Goal: Check status

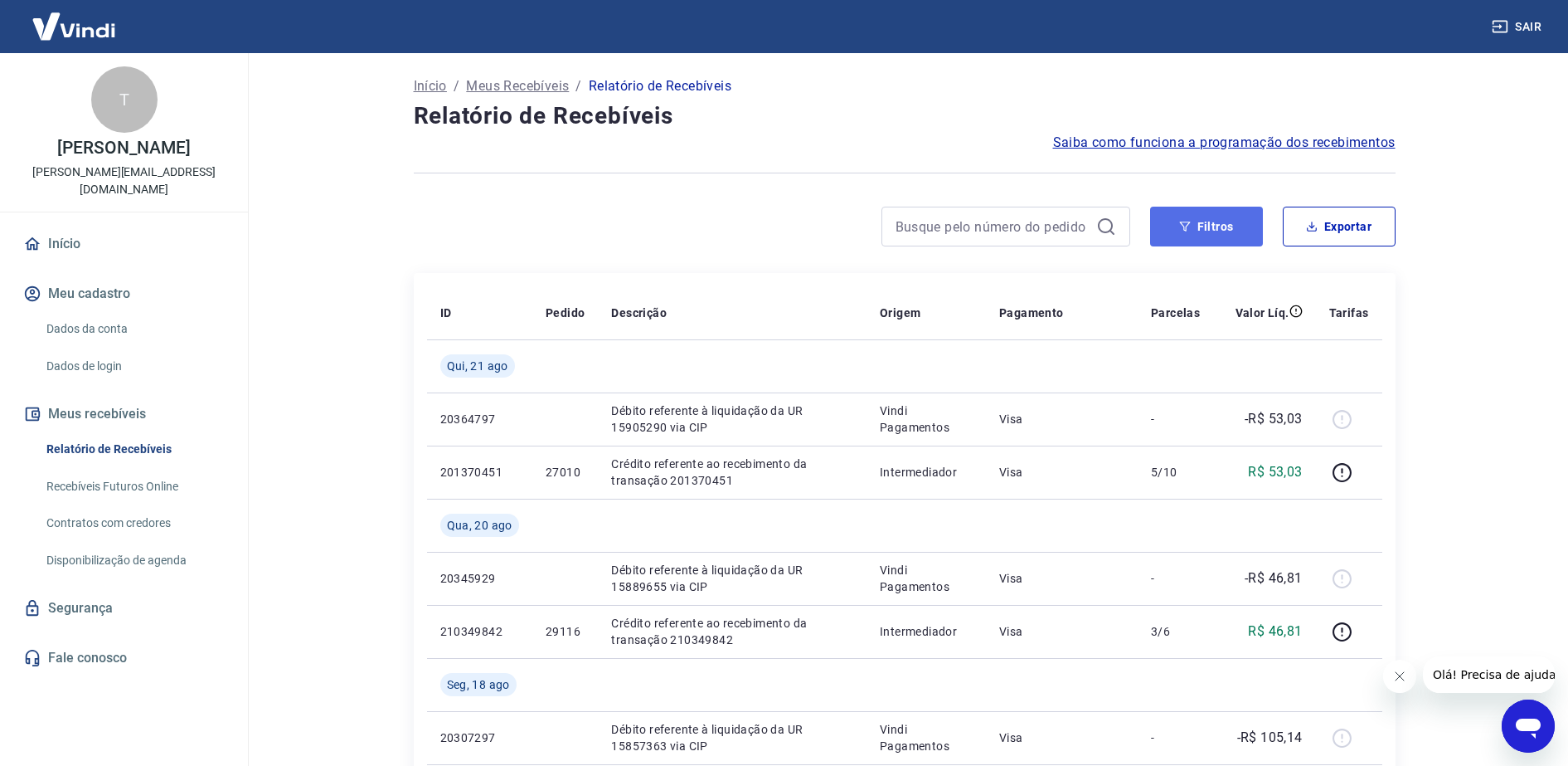
click at [1202, 226] on button "Filtros" at bounding box center [1206, 227] width 113 height 40
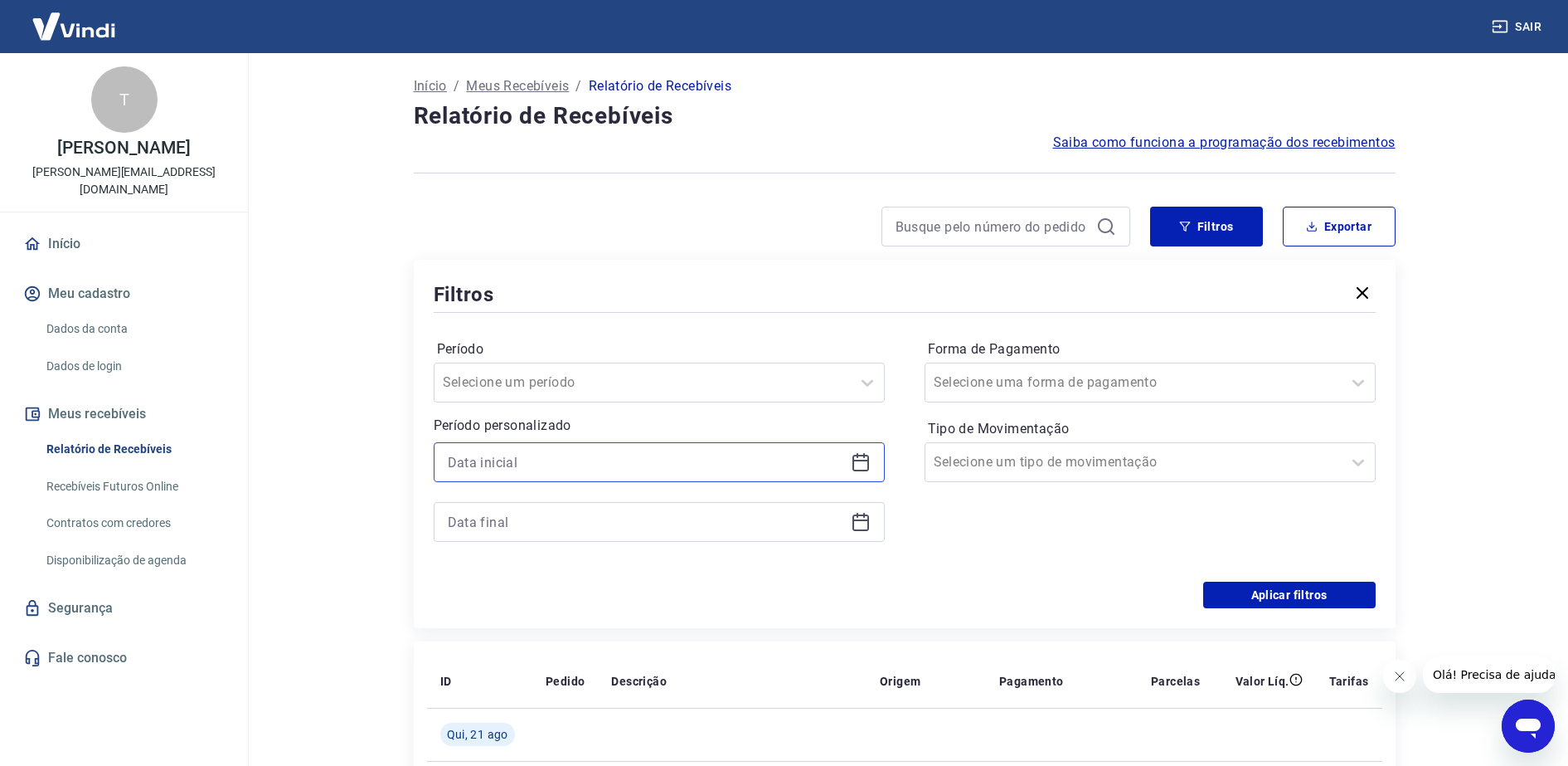
click at [682, 470] on input at bounding box center [645, 461] width 396 height 25
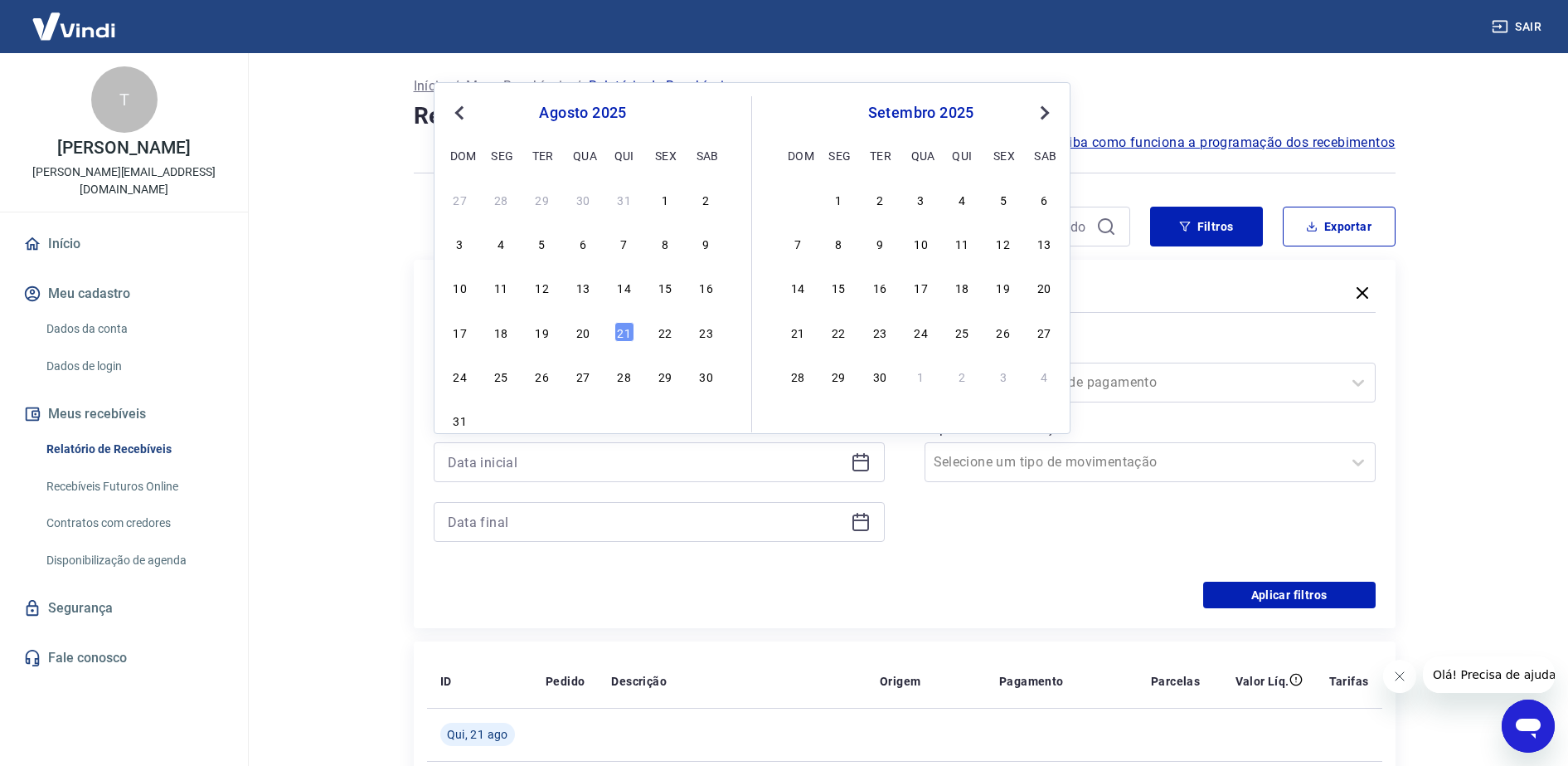
click at [470, 122] on div "agosto 2025" at bounding box center [582, 113] width 270 height 20
click at [468, 121] on button "Previous Month" at bounding box center [459, 113] width 20 height 20
click at [502, 249] on div "7" at bounding box center [501, 243] width 20 height 20
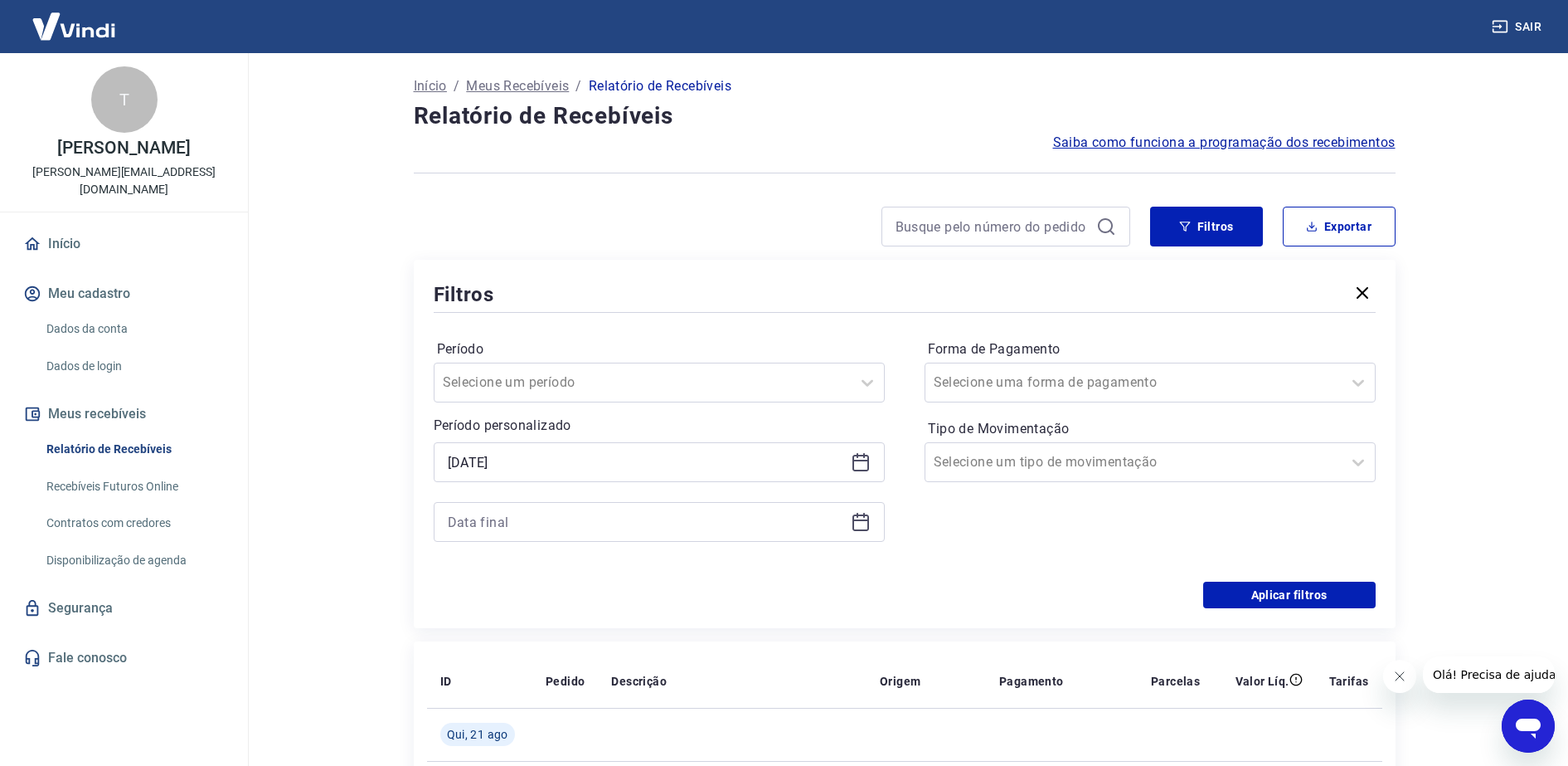
type input "07/07/2025"
click at [867, 526] on icon at bounding box center [861, 523] width 16 height 16
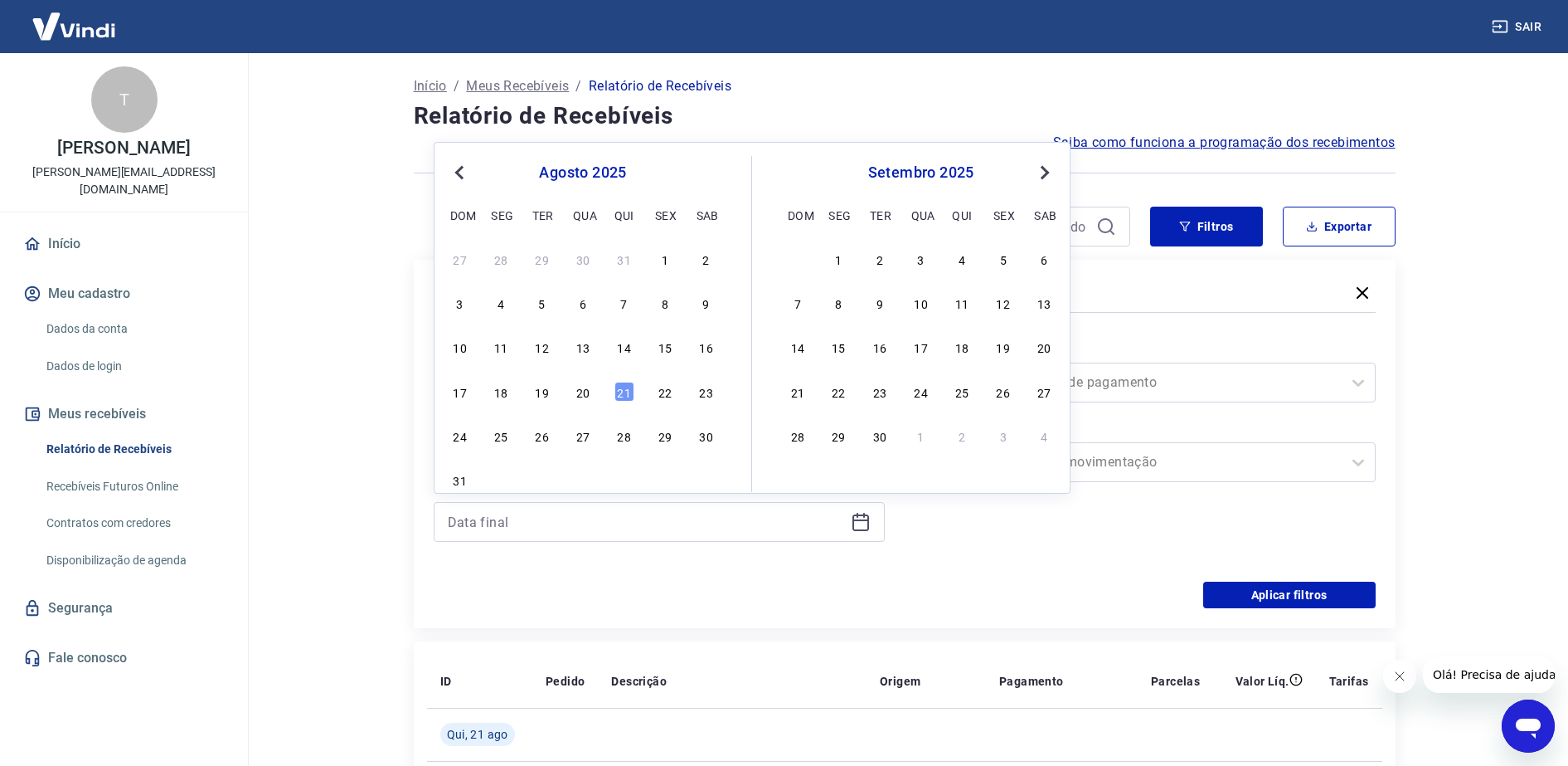
click at [461, 174] on span "Previous Month" at bounding box center [461, 172] width 0 height 19
click at [661, 307] on div "11" at bounding box center [665, 303] width 20 height 20
type input "11/07/2025"
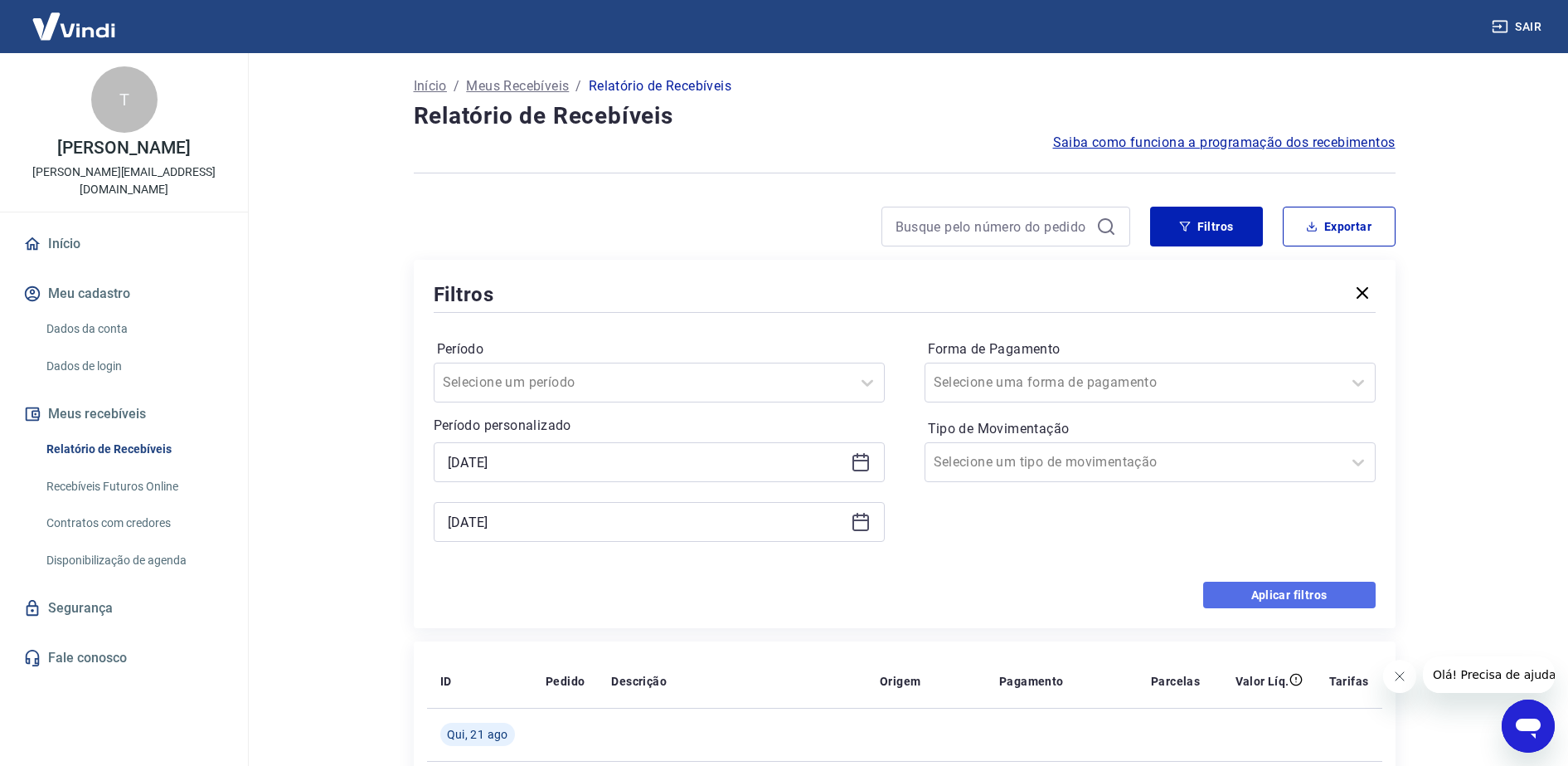
click at [1280, 586] on button "Aplicar filtros" at bounding box center [1289, 594] width 173 height 27
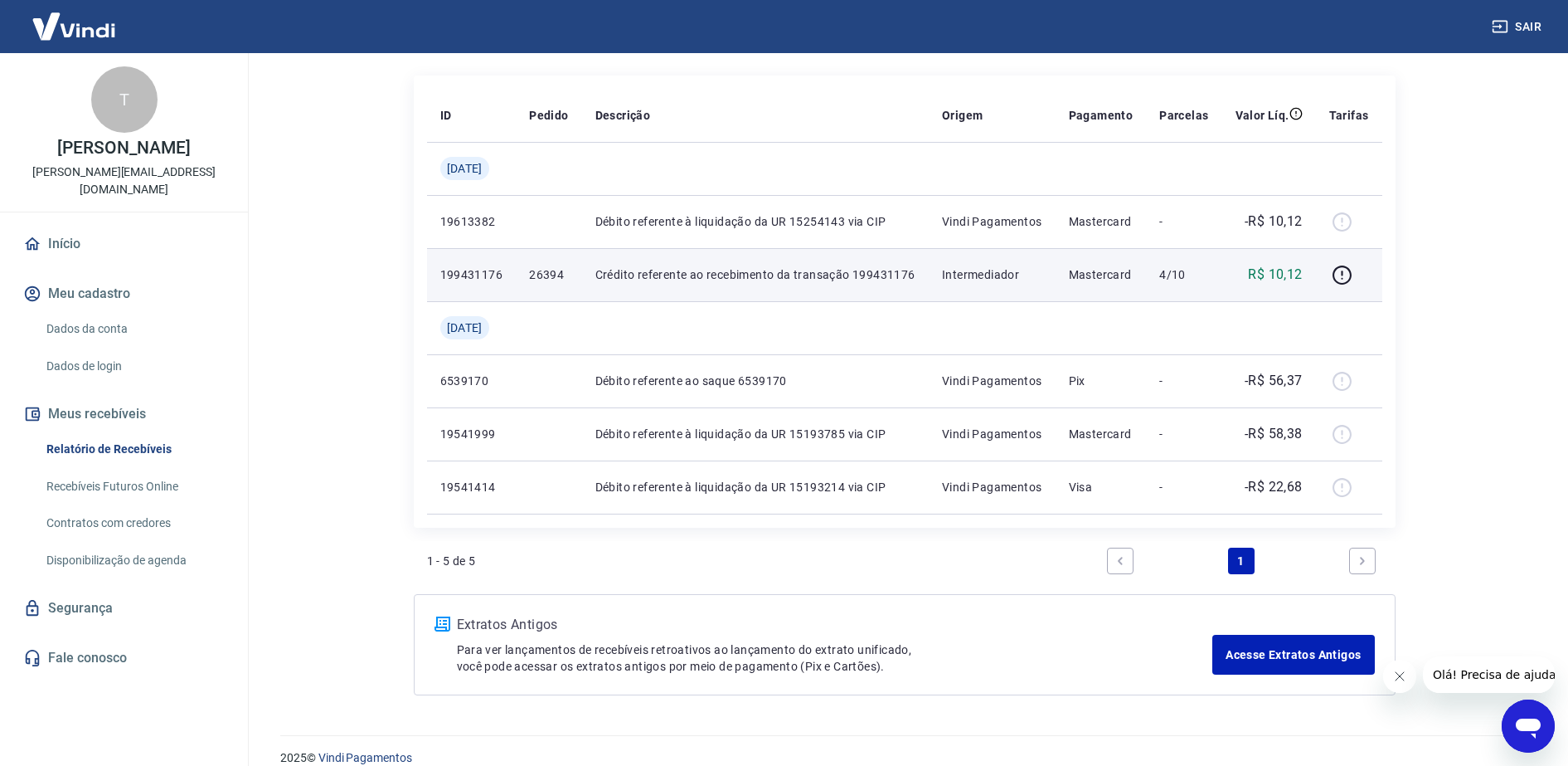
scroll to position [208, 0]
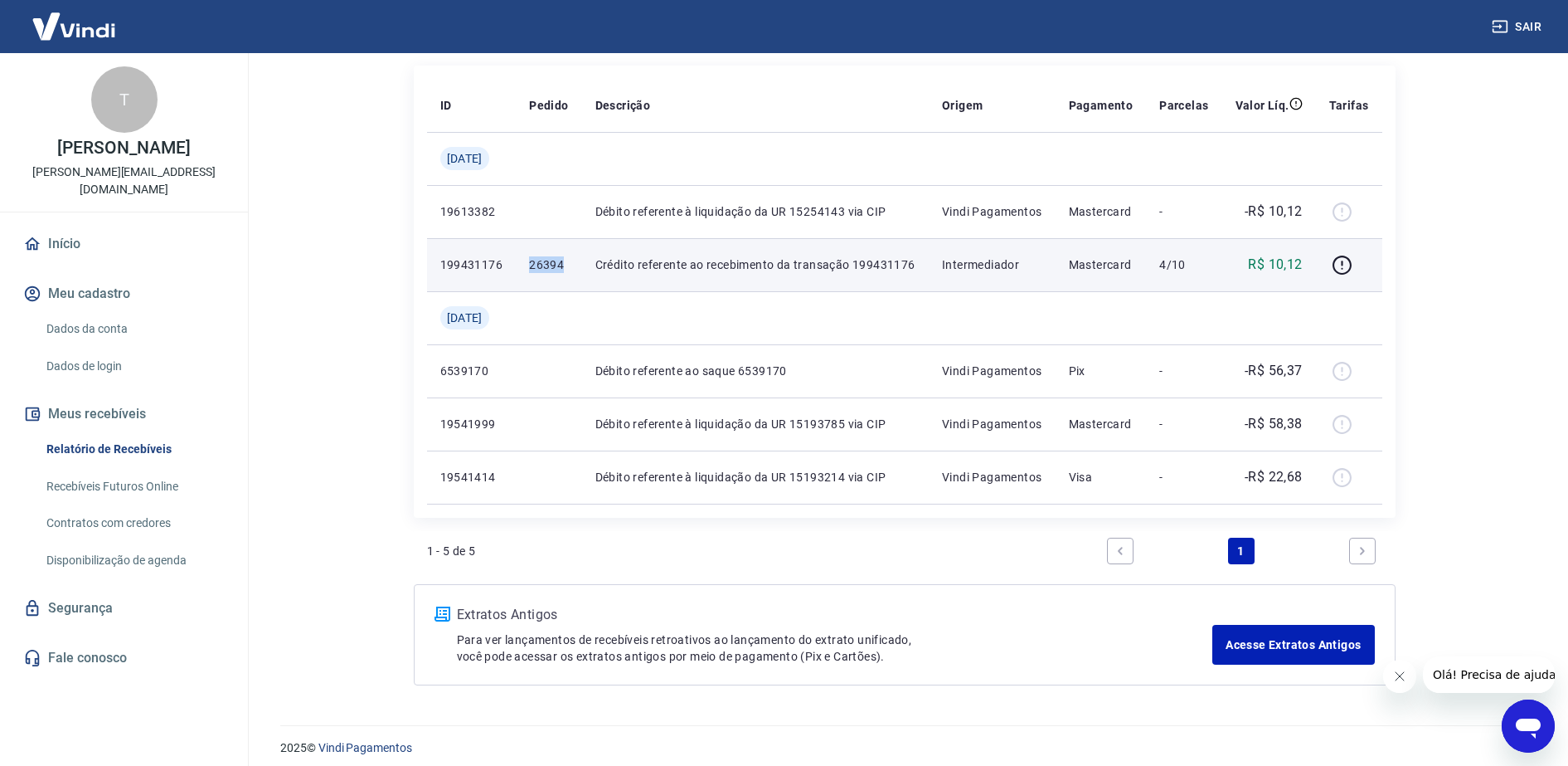
drag, startPoint x: 539, startPoint y: 263, endPoint x: 569, endPoint y: 263, distance: 30.0
click at [569, 263] on td "26394" at bounding box center [549, 264] width 66 height 53
copy p "26394"
